Goal: Information Seeking & Learning: Learn about a topic

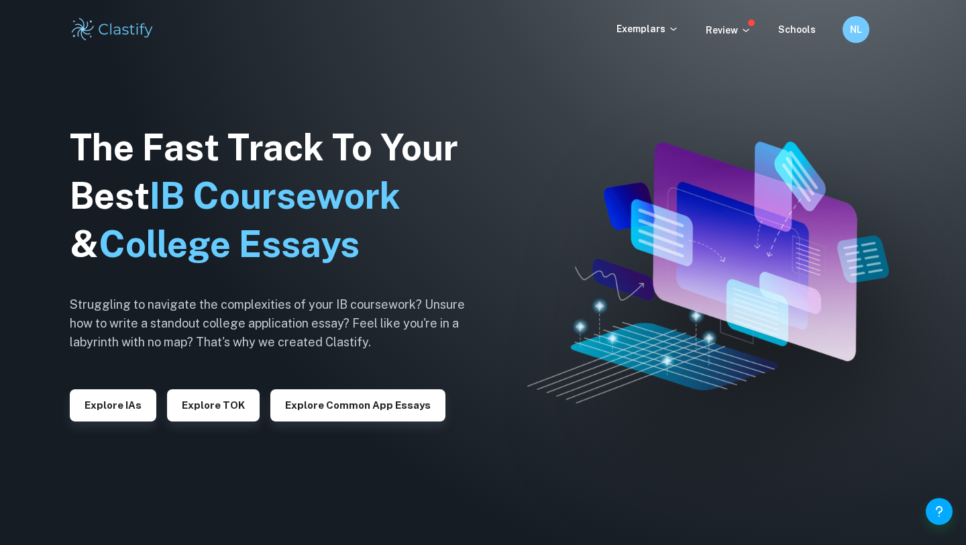
click at [643, 38] on div "Exemplars Review Schools NL" at bounding box center [483, 29] width 859 height 27
click at [643, 32] on p "Exemplars" at bounding box center [648, 28] width 62 height 15
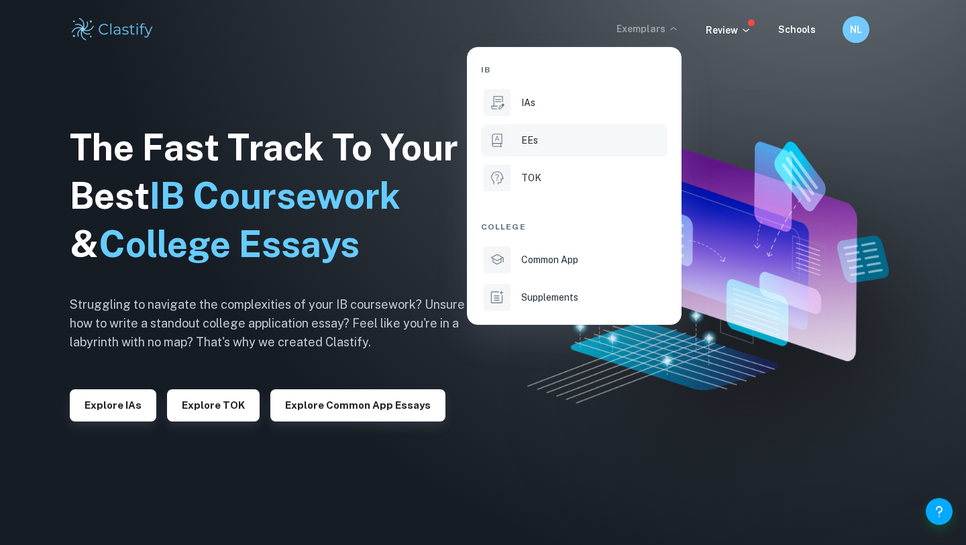
click at [546, 145] on div "EEs" at bounding box center [593, 140] width 144 height 15
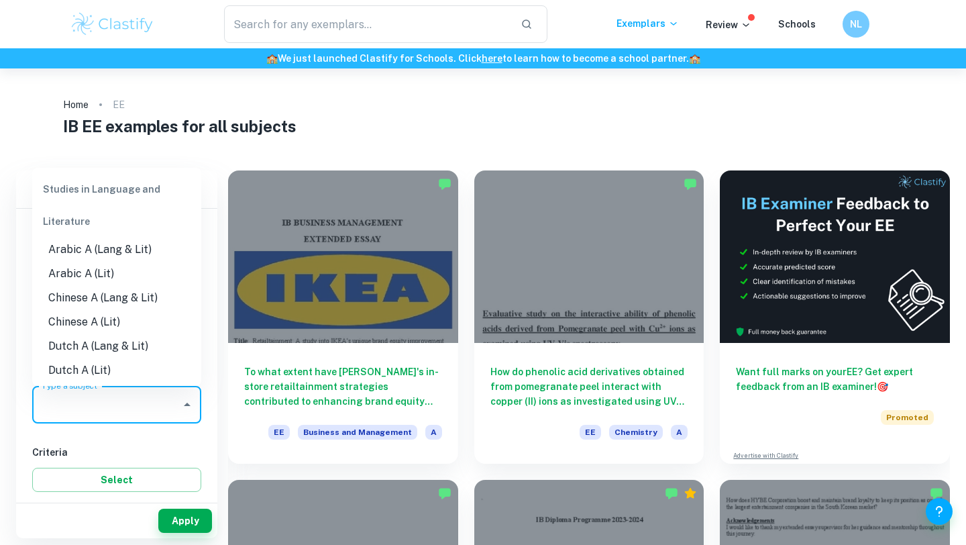
click at [96, 395] on div "Type a subject Type a subject" at bounding box center [116, 405] width 169 height 38
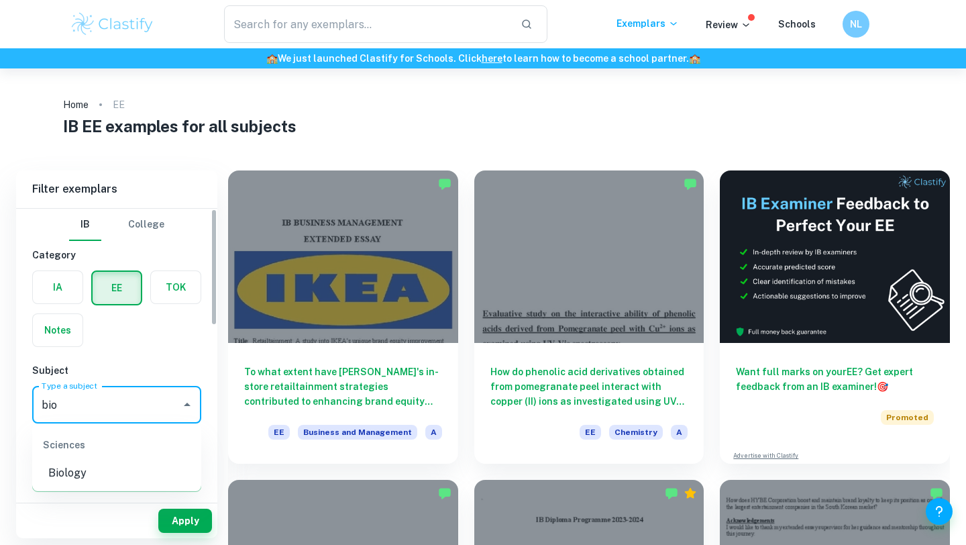
click at [66, 482] on li "Biology" at bounding box center [116, 473] width 169 height 24
type input "Biology"
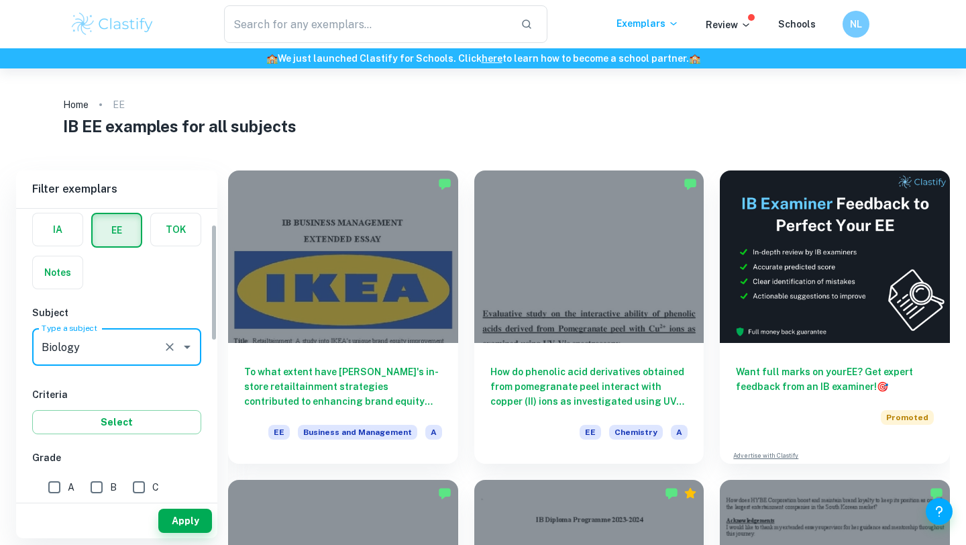
scroll to position [64, 0]
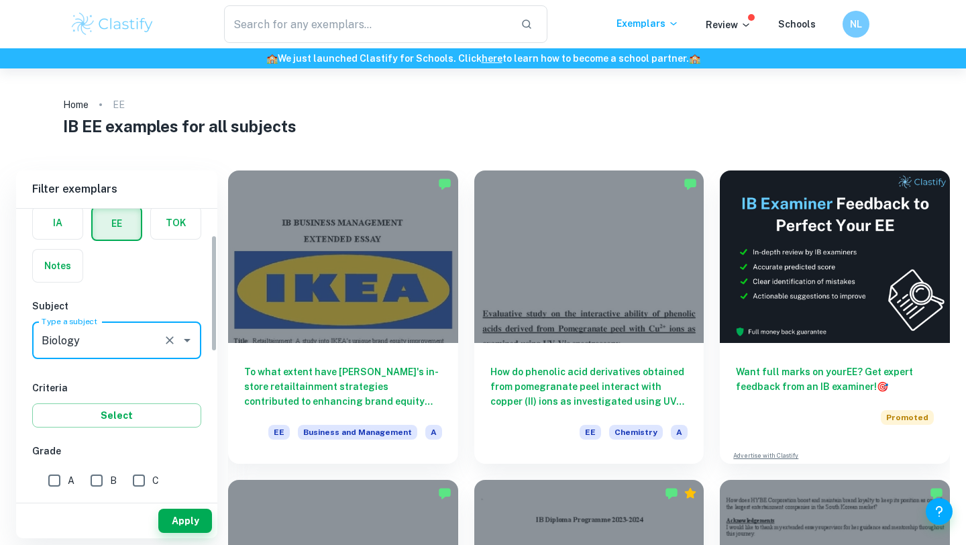
click at [57, 479] on input "A" at bounding box center [54, 480] width 27 height 27
checkbox input "true"
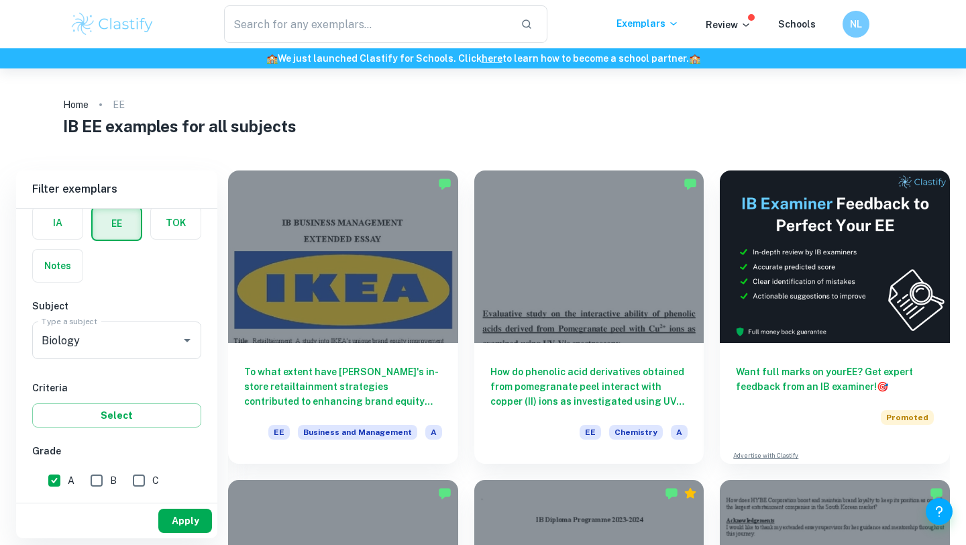
click at [184, 509] on button "Apply" at bounding box center [185, 520] width 54 height 24
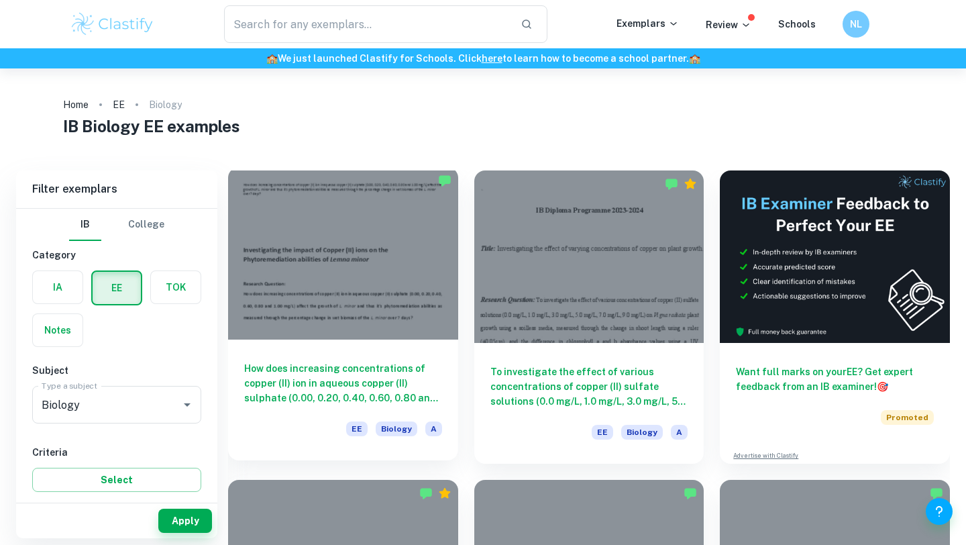
click at [403, 339] on div "How does increasing concentrations of copper (II) ion in aqueous copper (II) su…" at bounding box center [343, 399] width 230 height 121
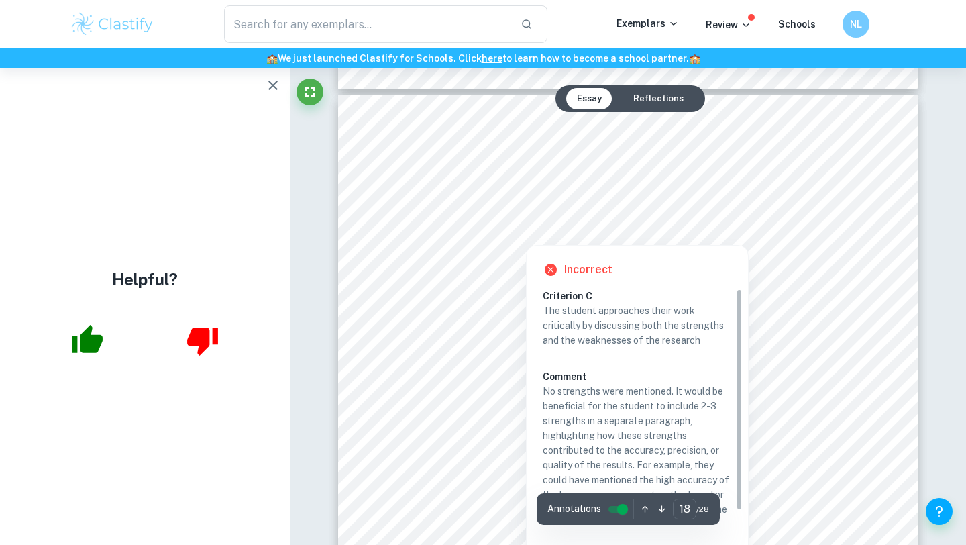
scroll to position [13, 0]
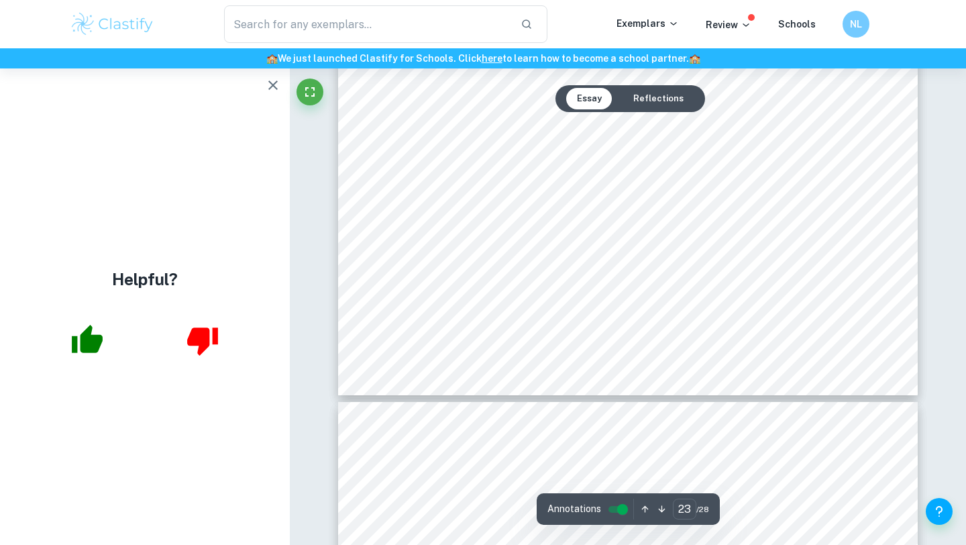
type input "24"
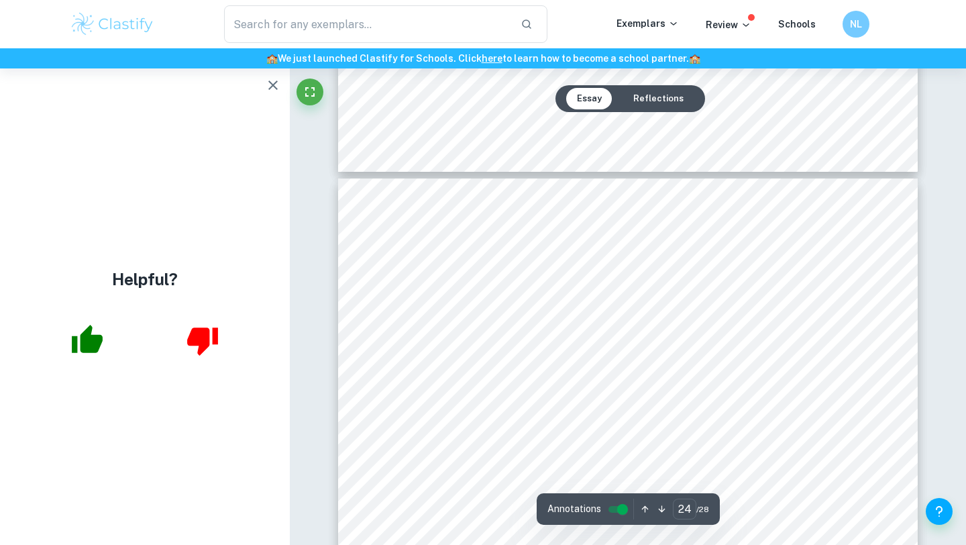
scroll to position [17419, 0]
